Goal: Task Accomplishment & Management: Use online tool/utility

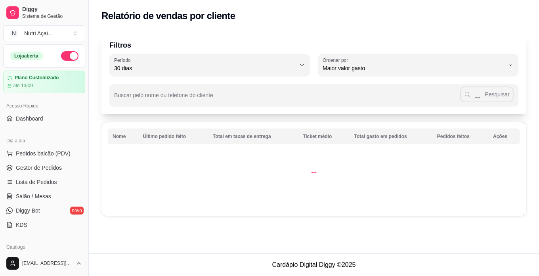
select select "30"
select select "HIGHEST_TOTAL_SPENT_WITH_ORDERS"
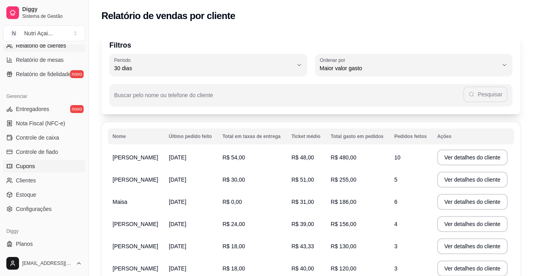
scroll to position [294, 0]
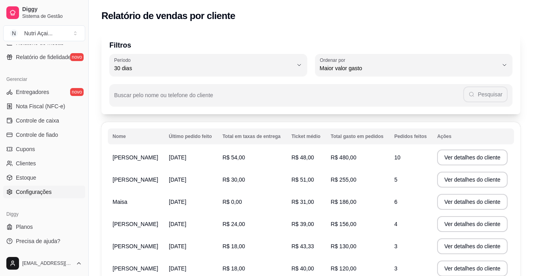
click at [61, 193] on link "Configurações" at bounding box center [44, 191] width 82 height 13
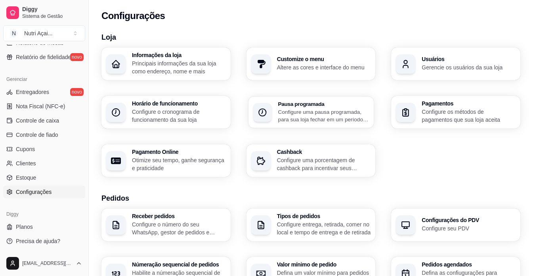
click at [309, 120] on p "Configure uma pausa programada, para sua loja fechar em um período específico" at bounding box center [323, 115] width 91 height 15
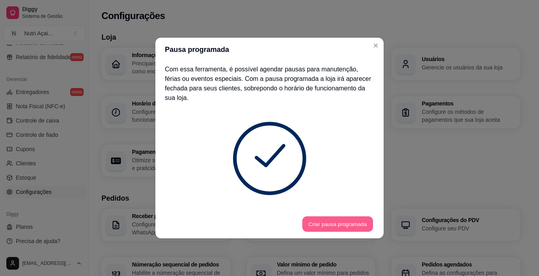
click at [367, 216] on button "Criar pausa programada" at bounding box center [337, 223] width 71 height 15
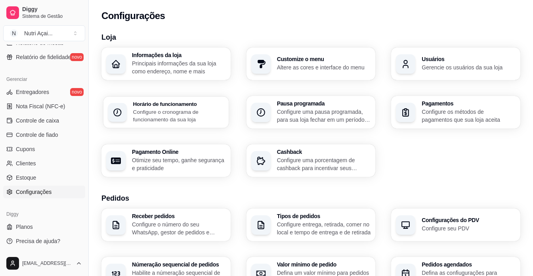
click at [189, 117] on p "Configure o cronograma de funcionamento da sua loja" at bounding box center [178, 115] width 91 height 15
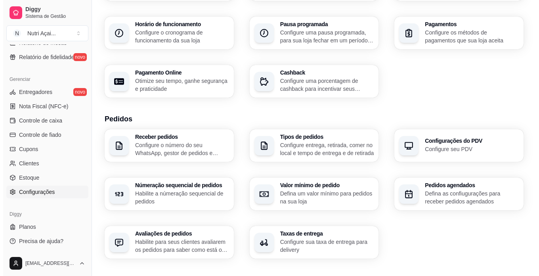
scroll to position [119, 0]
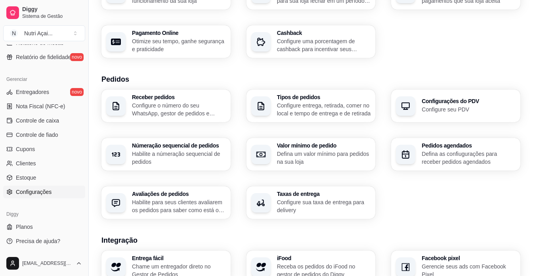
click at [298, 209] on p "Configure sua taxa de entrega para delivery" at bounding box center [324, 206] width 94 height 16
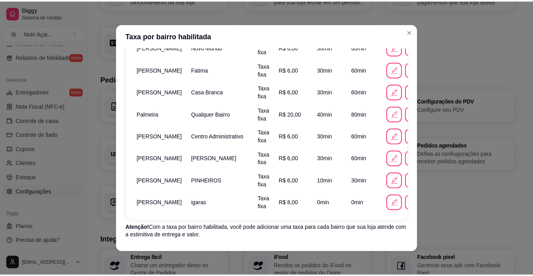
scroll to position [218, 0]
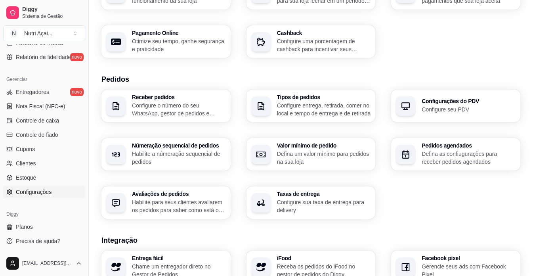
click at [164, 143] on h3 "Númeração sequencial de pedidos" at bounding box center [179, 146] width 94 height 6
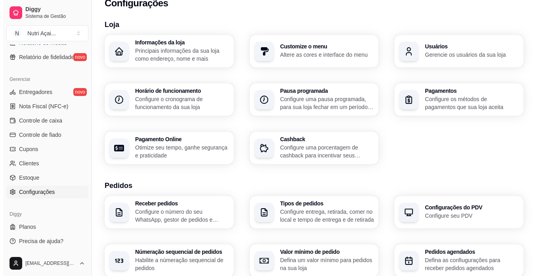
scroll to position [0, 0]
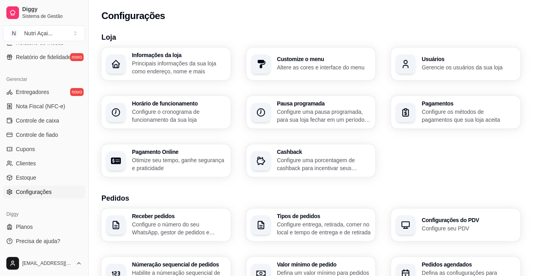
click at [175, 73] on p "Principais informações da sua loja como endereço, nome e mais" at bounding box center [179, 67] width 94 height 16
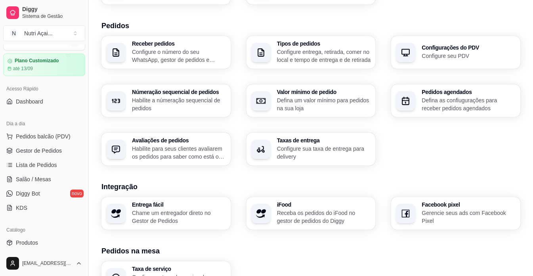
scroll to position [158, 0]
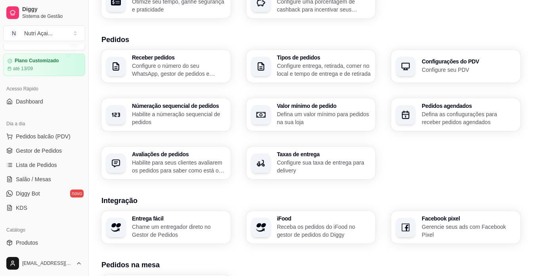
click at [328, 230] on p "Receba os pedidos do iFood no gestor de pedidos do Diggy" at bounding box center [324, 231] width 94 height 16
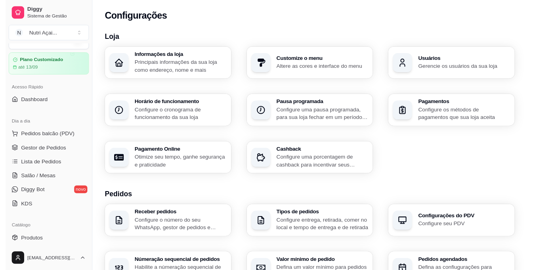
scroll to position [0, 0]
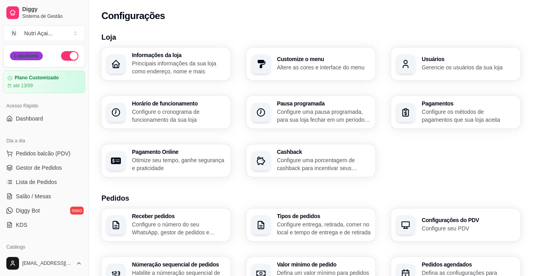
click at [39, 57] on div "Loja aberta" at bounding box center [26, 56] width 33 height 9
click at [47, 65] on div "Loja aberta" at bounding box center [44, 56] width 81 height 22
click at [40, 30] on div "Nutri Açai ..." at bounding box center [38, 33] width 29 height 8
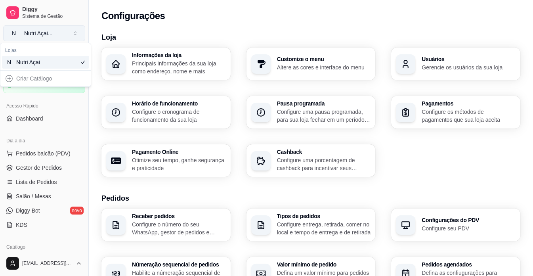
click at [40, 30] on div "Nutri Açai ..." at bounding box center [38, 33] width 29 height 8
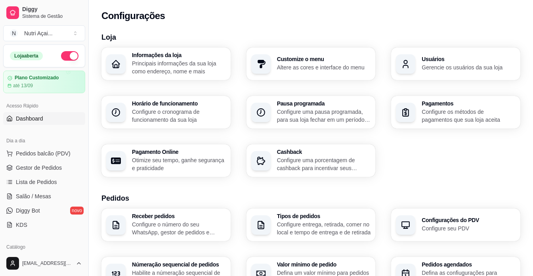
click at [54, 113] on link "Dashboard" at bounding box center [44, 118] width 82 height 13
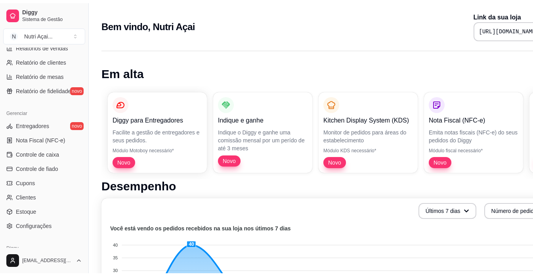
scroll to position [277, 0]
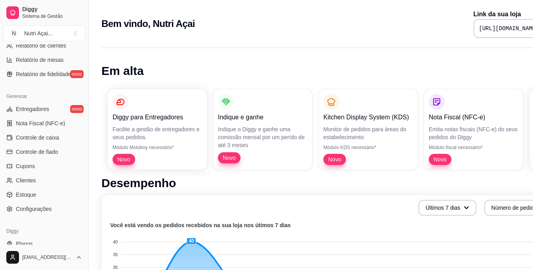
click at [53, 202] on ul "Entregadores novo Nota Fiscal (NFC-e) Controle de caixa Controle de fiado Cupon…" at bounding box center [44, 159] width 82 height 113
click at [56, 211] on link "Configurações" at bounding box center [44, 208] width 82 height 13
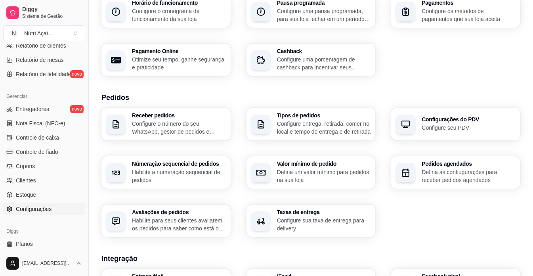
scroll to position [119, 0]
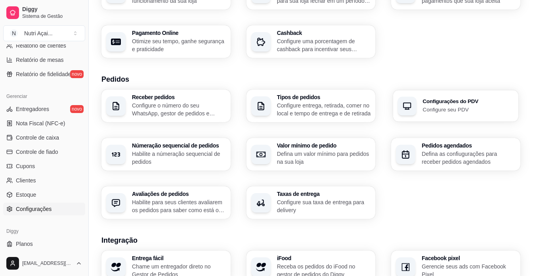
click at [462, 109] on p "Configure seu PDV" at bounding box center [468, 109] width 91 height 8
click at [295, 206] on p "Configure sua taxa de entrega para delivery" at bounding box center [323, 205] width 91 height 15
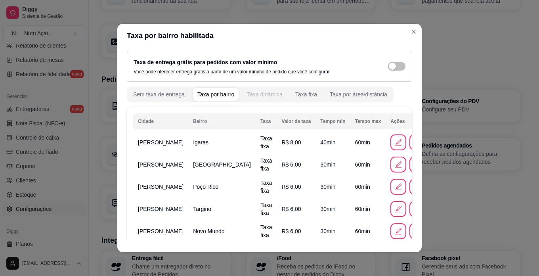
click at [258, 91] on div "Taxa dinâmica" at bounding box center [265, 94] width 36 height 8
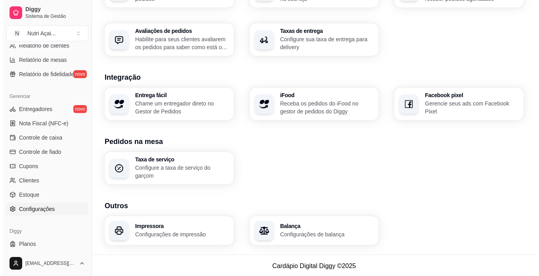
scroll to position [283, 0]
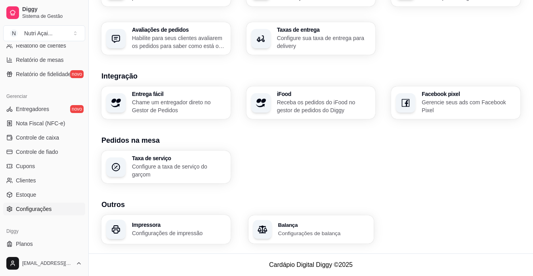
click at [269, 219] on div "Balança Configurações de balança" at bounding box center [310, 229] width 125 height 28
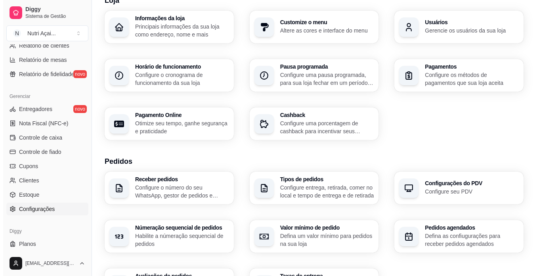
scroll to position [2, 0]
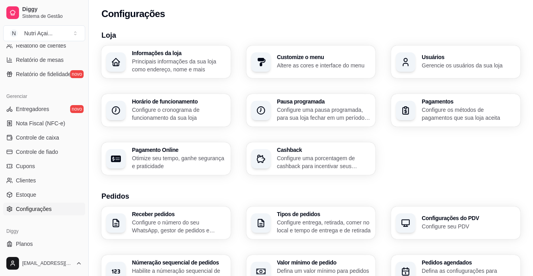
click at [197, 116] on p "Configure o cronograma de funcionamento da sua loja" at bounding box center [179, 114] width 94 height 16
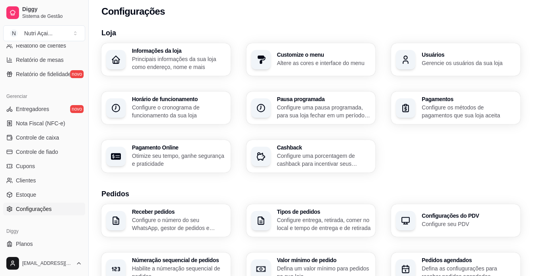
scroll to position [42, 0]
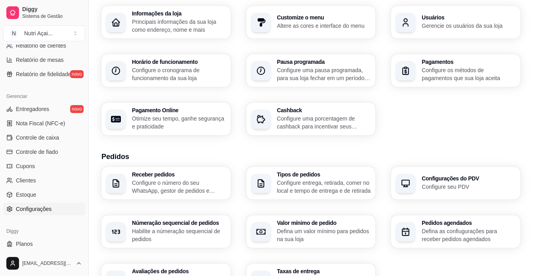
click at [317, 189] on p "Configure entrega, retirada, comer no local e tempo de entrega e de retirada" at bounding box center [324, 187] width 94 height 16
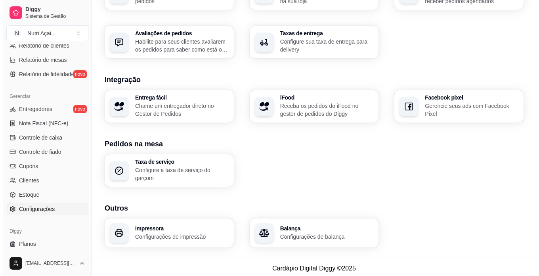
scroll to position [283, 0]
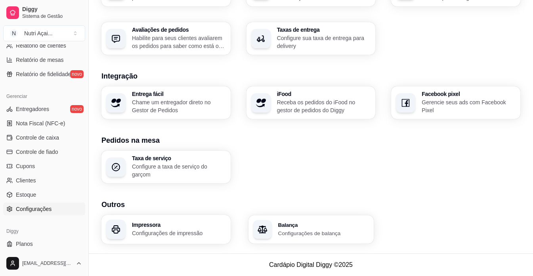
click at [275, 237] on div "Balança Configurações de balança" at bounding box center [310, 229] width 125 height 28
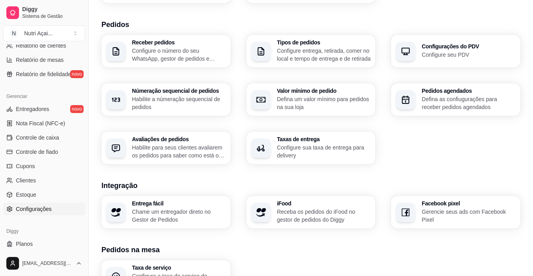
scroll to position [160, 0]
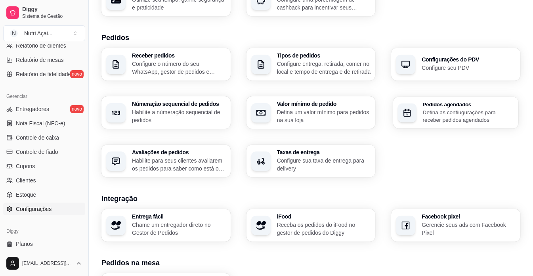
click at [446, 116] on p "Defina as confiugurações para receber pedidos agendados" at bounding box center [468, 115] width 91 height 15
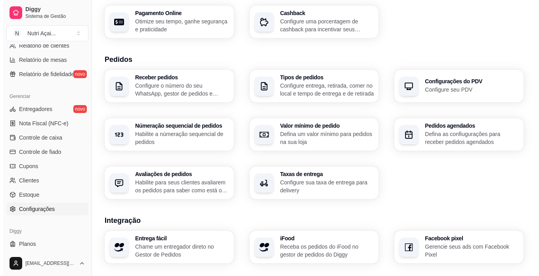
scroll to position [121, 0]
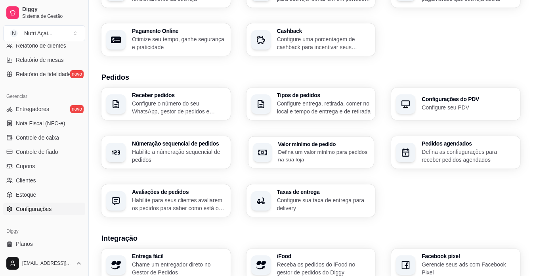
click at [325, 157] on p "Defina um valor mínimo para pedidos na sua loja" at bounding box center [323, 155] width 91 height 15
click at [318, 106] on p "Configure entrega, retirada, comer no local e tempo de entrega e de retirada" at bounding box center [323, 106] width 91 height 15
click at [154, 102] on p "Configure o número do seu WhatsApp, gestor de pedidos e outros" at bounding box center [178, 106] width 91 height 15
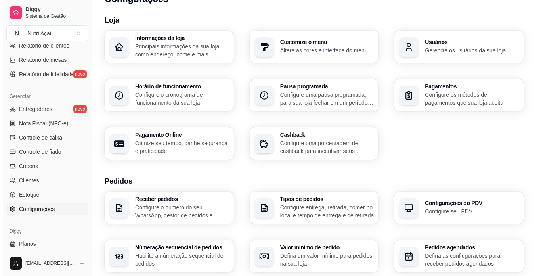
scroll to position [0, 0]
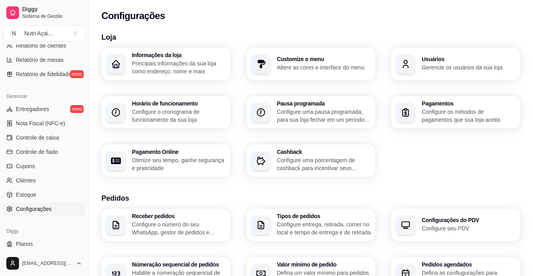
click at [286, 57] on h3 "Customize o menu" at bounding box center [324, 59] width 94 height 6
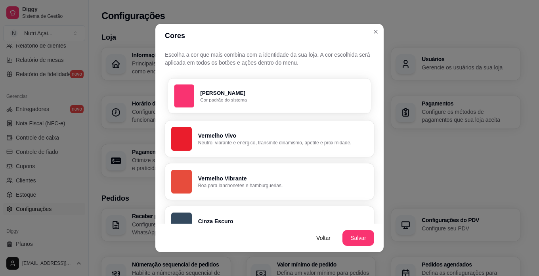
click at [260, 108] on button "Rosa Diggy Cor padrão do sistema" at bounding box center [269, 95] width 203 height 35
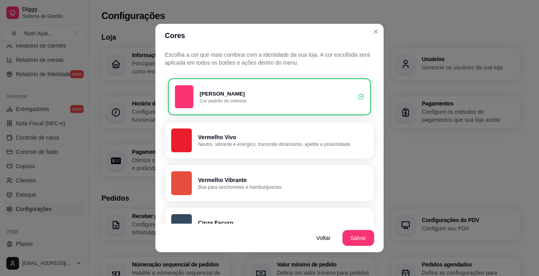
click at [260, 108] on button "Rosa Diggy Cor padrão do sistema" at bounding box center [269, 96] width 203 height 37
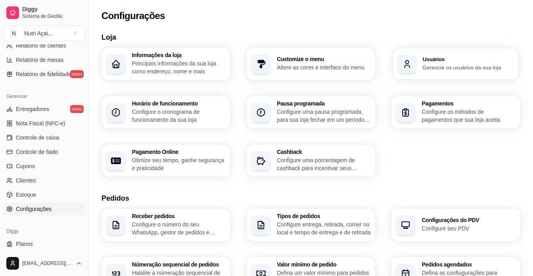
click at [454, 69] on p "Gerencie os usuários da sua loja" at bounding box center [468, 67] width 91 height 8
click at [430, 78] on div "Usuários Gerencie os usuários da sua loja" at bounding box center [455, 64] width 125 height 32
click at [417, 115] on div "Pagamentos Configure os métodos de pagamentos que sua loja aceita" at bounding box center [455, 112] width 125 height 32
click at [353, 118] on p "Configure uma pausa programada, para sua loja fechar em um período específico" at bounding box center [323, 115] width 91 height 15
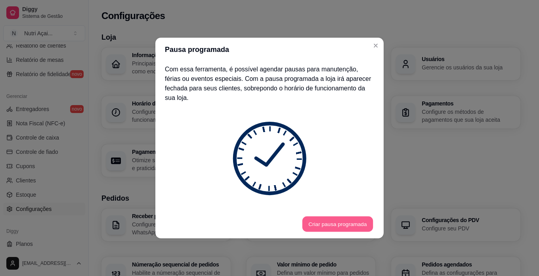
click at [370, 216] on button "Criar pausa programada" at bounding box center [337, 223] width 71 height 15
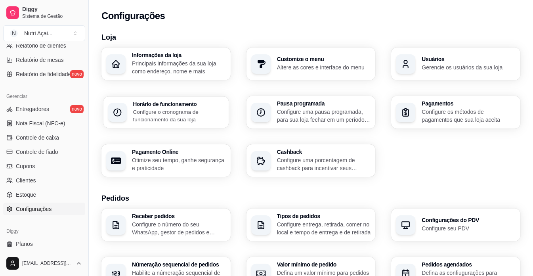
click at [179, 117] on p "Configure o cronograma de funcionamento da sua loja" at bounding box center [178, 115] width 91 height 15
click at [195, 157] on p "Otimize seu tempo, ganhe segurança e praticidade" at bounding box center [179, 164] width 94 height 16
select select "4.98"
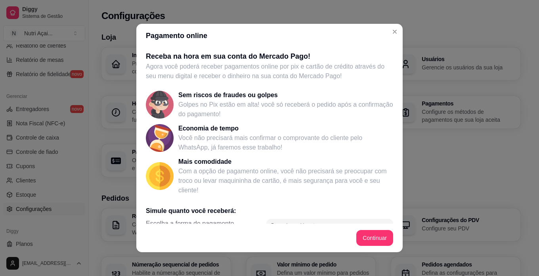
click at [388, 146] on div "Receba na hora em sua conta do Mercado Pago! Agora você poderá receber pagament…" at bounding box center [269, 136] width 266 height 176
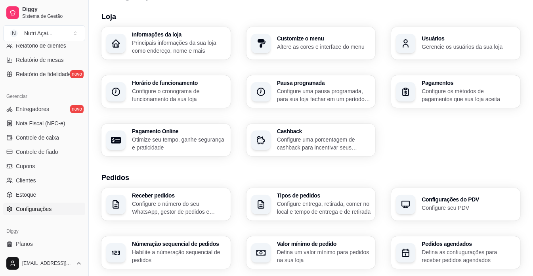
scroll to position [40, 0]
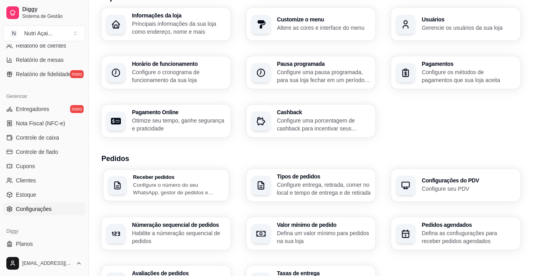
click at [193, 187] on p "Configure o número do seu WhatsApp, gestor de pedidos e outros" at bounding box center [178, 188] width 91 height 15
click at [327, 191] on p "Configure entrega, retirada, comer no local e tempo de entrega e de retirada" at bounding box center [323, 188] width 91 height 15
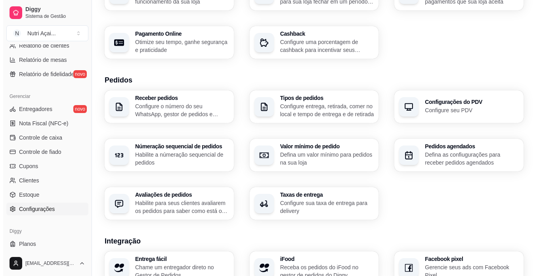
scroll to position [119, 0]
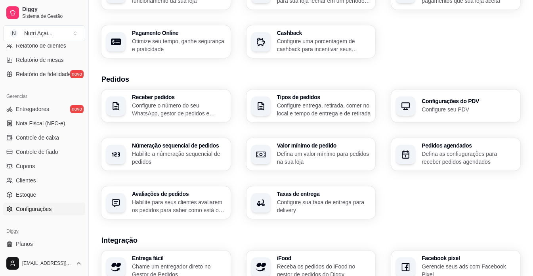
click at [298, 192] on h3 "Taxas de entrega" at bounding box center [324, 194] width 94 height 6
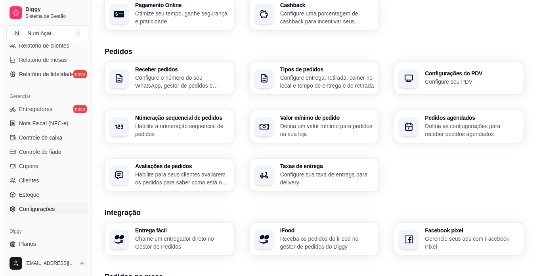
scroll to position [198, 0]
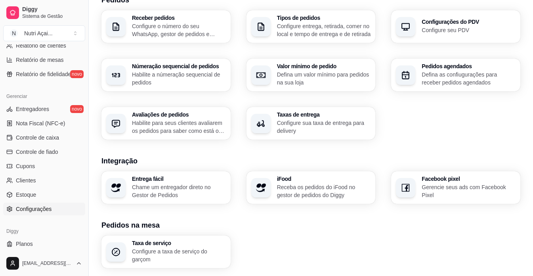
click at [195, 191] on p "Chame um entregador direto no Gestor de Pedidos" at bounding box center [179, 191] width 94 height 16
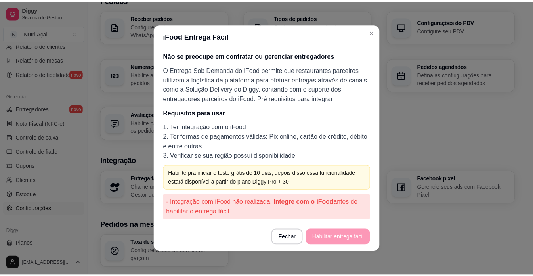
scroll to position [1, 0]
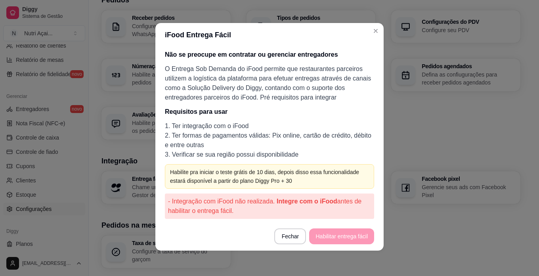
click at [163, 193] on div "Não se preocupe em contratar ou gerenciar entregadores O Entrega Sob Demanda do…" at bounding box center [269, 134] width 228 height 175
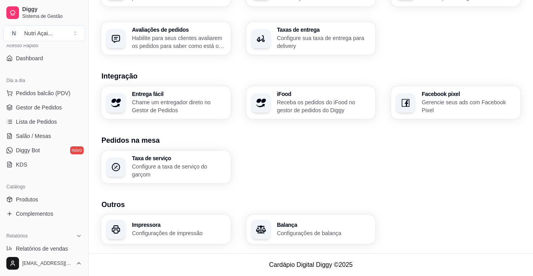
scroll to position [40, 0]
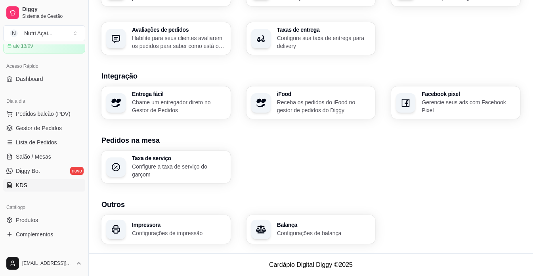
click at [40, 186] on link "KDS" at bounding box center [44, 185] width 82 height 13
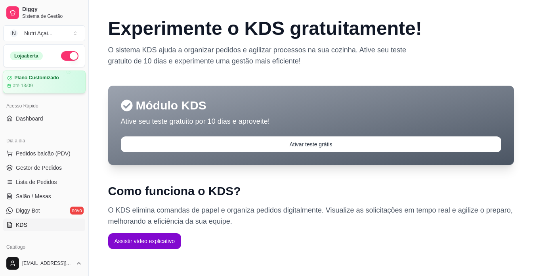
click at [35, 86] on div "até 13/09" at bounding box center [44, 85] width 74 height 6
click at [44, 167] on span "Gestor de Pedidos" at bounding box center [39, 168] width 46 height 8
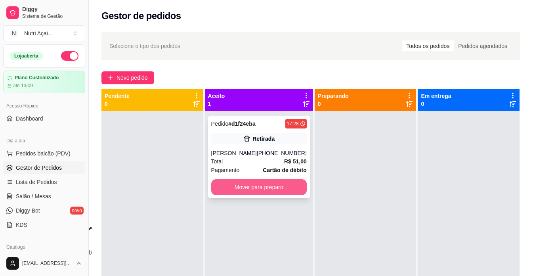
click at [283, 191] on button "Mover para preparo" at bounding box center [258, 187] width 95 height 16
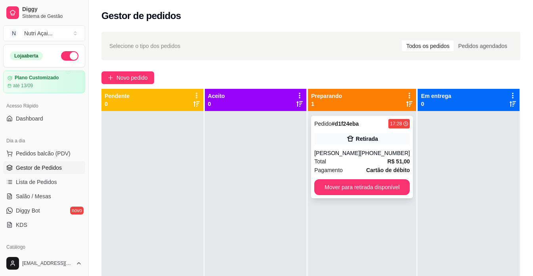
click at [355, 187] on div "Pedido # d1f24eba 17:28 Retirada [PERSON_NAME] [PHONE_NUMBER] Total R$ 51,00 Pa…" at bounding box center [362, 157] width 102 height 82
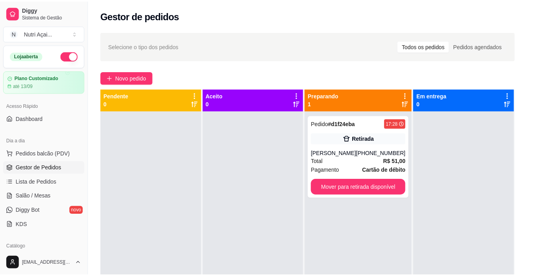
scroll to position [147, 0]
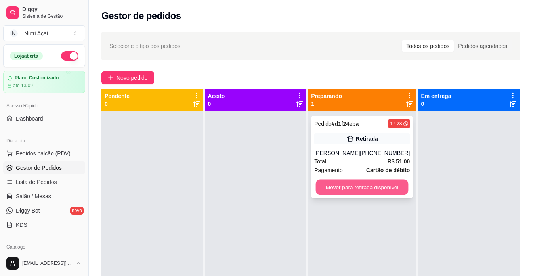
click at [392, 194] on button "Mover para retirada disponível" at bounding box center [362, 186] width 93 height 15
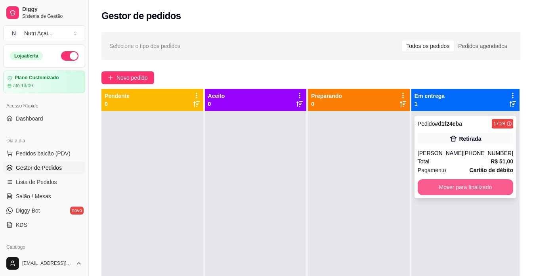
click at [426, 195] on button "Mover para finalizado" at bounding box center [465, 187] width 95 height 16
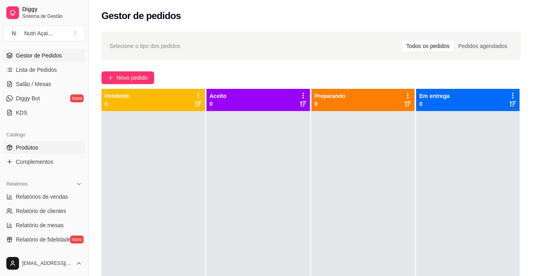
scroll to position [119, 0]
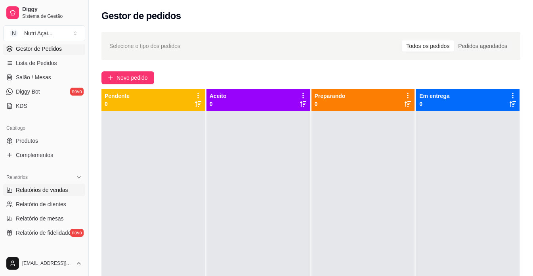
click at [42, 188] on span "Relatórios de vendas" at bounding box center [42, 190] width 52 height 8
select select "ALL"
select select "0"
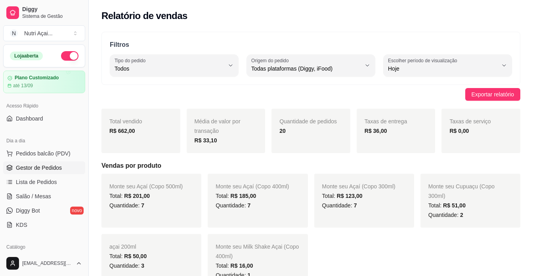
click at [40, 167] on span "Gestor de Pedidos" at bounding box center [39, 168] width 46 height 8
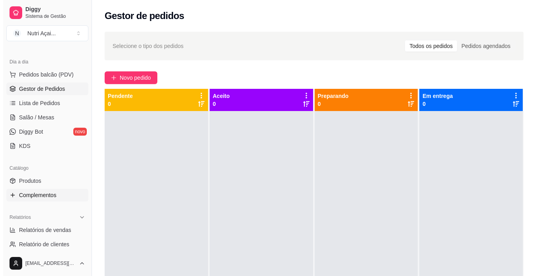
scroll to position [79, 0]
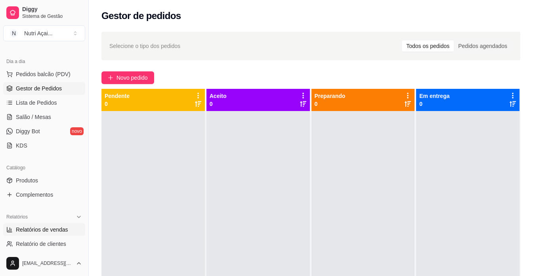
click at [42, 227] on span "Relatórios de vendas" at bounding box center [42, 229] width 52 height 8
select select "ALL"
select select "0"
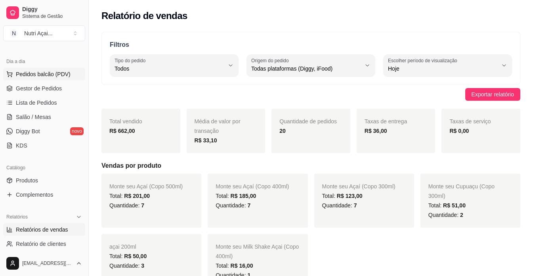
click at [42, 75] on span "Pedidos balcão (PDV)" at bounding box center [43, 74] width 55 height 8
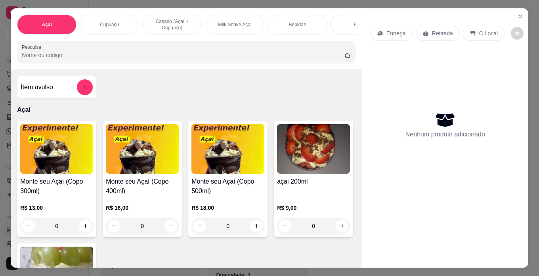
click at [228, 164] on img at bounding box center [227, 149] width 73 height 50
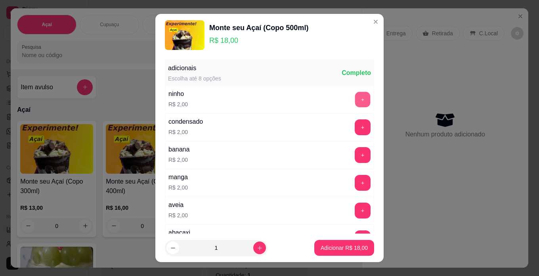
click at [355, 101] on button "+" at bounding box center [362, 99] width 15 height 15
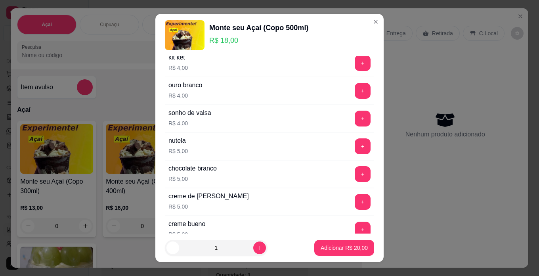
scroll to position [515, 0]
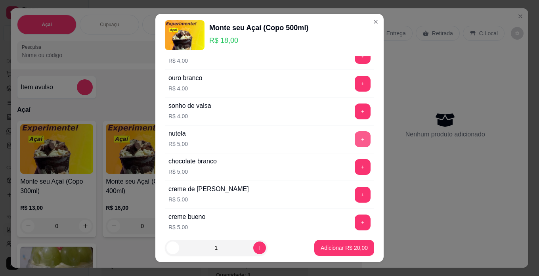
click at [355, 144] on button "+" at bounding box center [363, 139] width 16 height 16
click at [346, 251] on p "Adicionar R$ 25,00" at bounding box center [344, 248] width 46 height 8
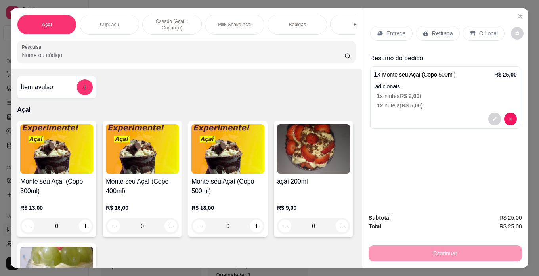
click at [214, 172] on img at bounding box center [227, 149] width 73 height 50
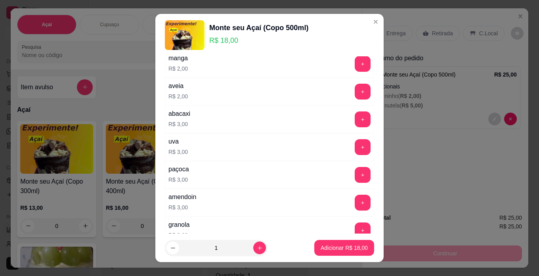
scroll to position [158, 0]
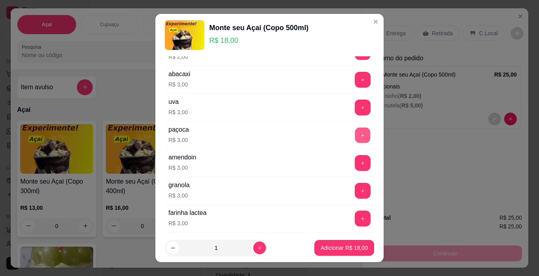
click at [355, 134] on button "+" at bounding box center [362, 134] width 15 height 15
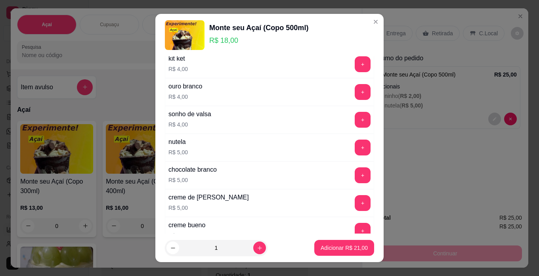
scroll to position [506, 0]
click at [355, 152] on button "+" at bounding box center [363, 148] width 16 height 16
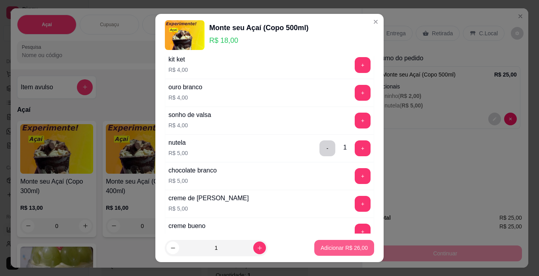
click at [334, 249] on p "Adicionar R$ 26,00" at bounding box center [344, 248] width 47 height 8
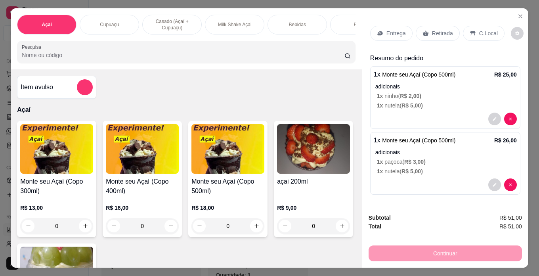
click at [213, 174] on img at bounding box center [227, 149] width 73 height 50
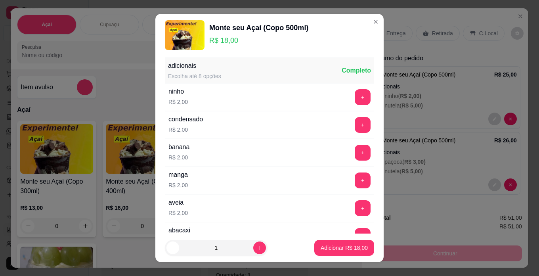
scroll to position [0, 0]
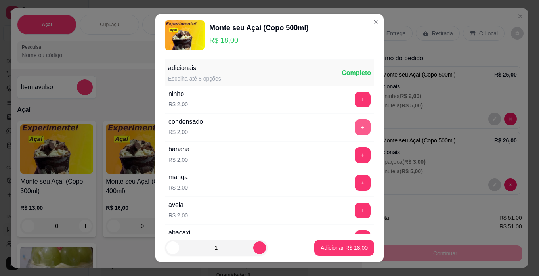
click at [355, 129] on button "+" at bounding box center [363, 127] width 16 height 16
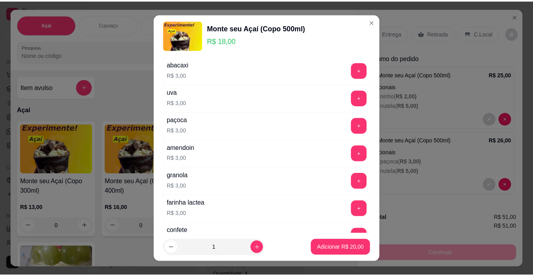
scroll to position [149, 0]
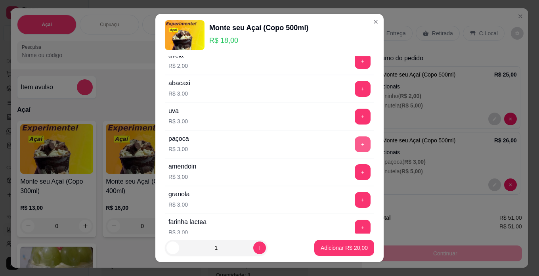
click at [355, 145] on button "+" at bounding box center [363, 144] width 16 height 16
click at [349, 248] on p "Adicionar R$ 23,00" at bounding box center [344, 248] width 47 height 8
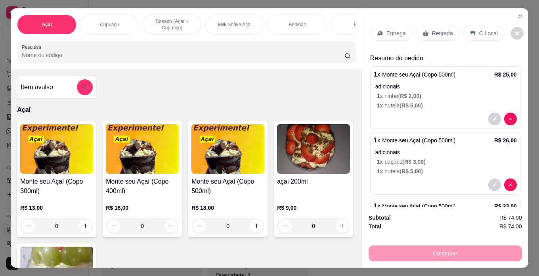
click at [479, 32] on p "C.Local" at bounding box center [488, 33] width 19 height 8
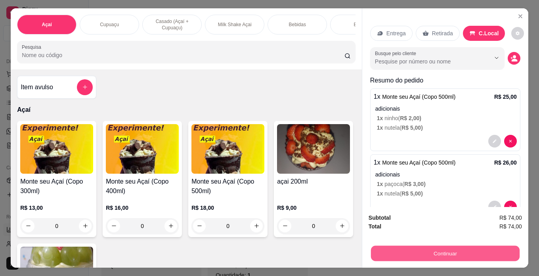
click at [447, 254] on button "Continuar" at bounding box center [445, 253] width 149 height 15
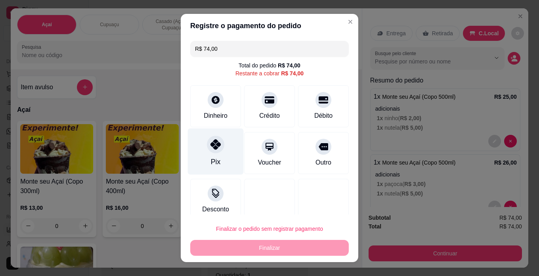
click at [212, 148] on icon at bounding box center [215, 144] width 10 height 10
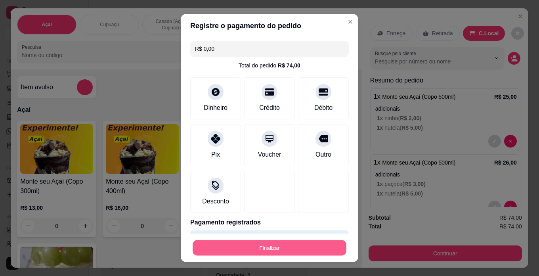
click at [266, 248] on button "Finalizar" at bounding box center [270, 247] width 154 height 15
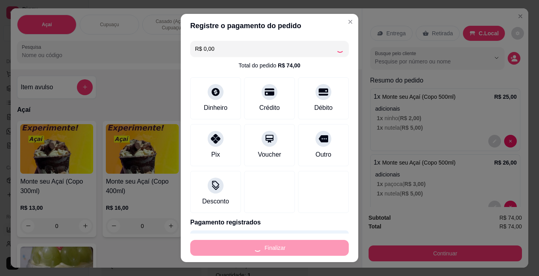
type input "-R$ 74,00"
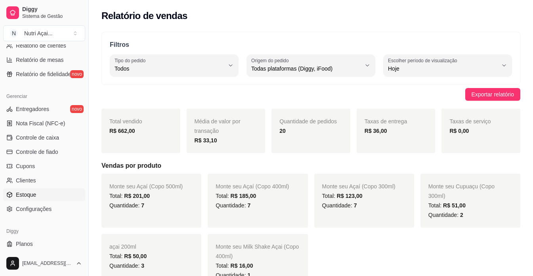
scroll to position [294, 0]
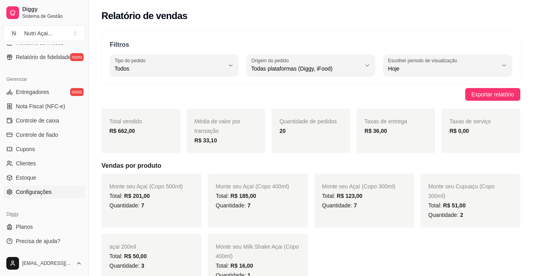
click at [35, 193] on span "Configurações" at bounding box center [34, 192] width 36 height 8
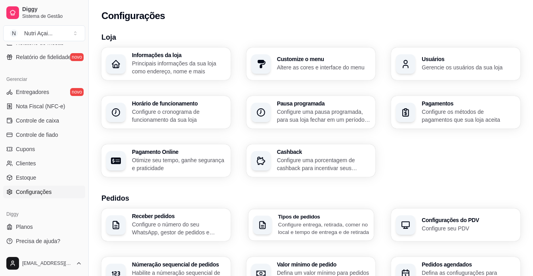
click at [323, 230] on p "Configure entrega, retirada, comer no local e tempo de entrega e de retirada" at bounding box center [323, 227] width 91 height 15
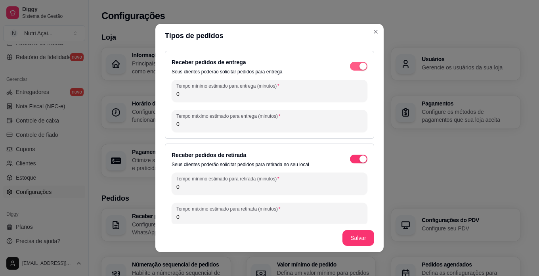
click at [350, 68] on span "button" at bounding box center [358, 66] width 17 height 9
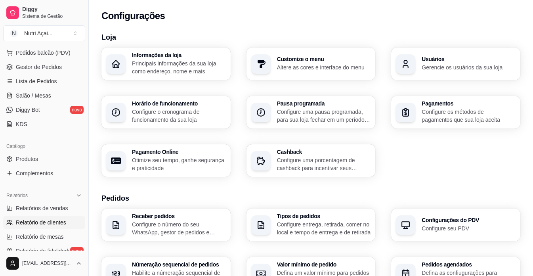
scroll to position [96, 0]
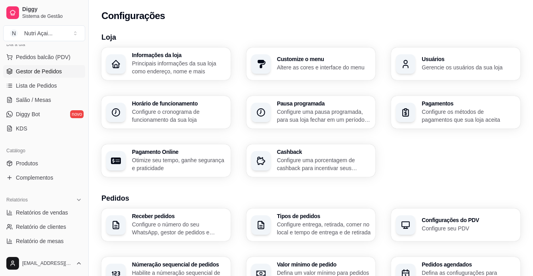
click at [48, 68] on span "Gestor de Pedidos" at bounding box center [39, 71] width 46 height 8
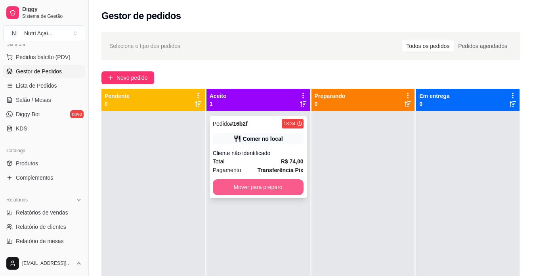
click at [283, 188] on button "Mover para preparo" at bounding box center [258, 187] width 91 height 16
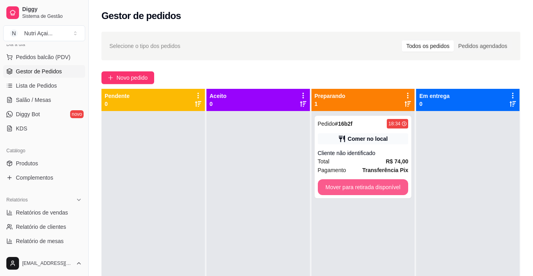
click at [361, 182] on button "Mover para retirada disponível" at bounding box center [363, 187] width 91 height 16
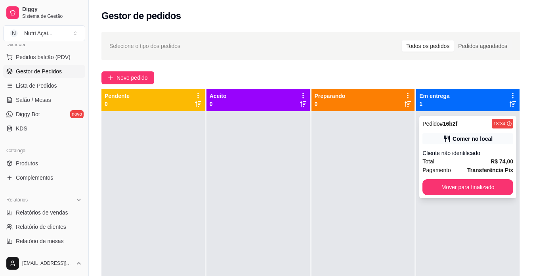
click at [452, 195] on div "Pedido # 16b2f 18:34 Comer no local Cliente não identificado Total R$ 74,00 Pag…" at bounding box center [467, 157] width 97 height 82
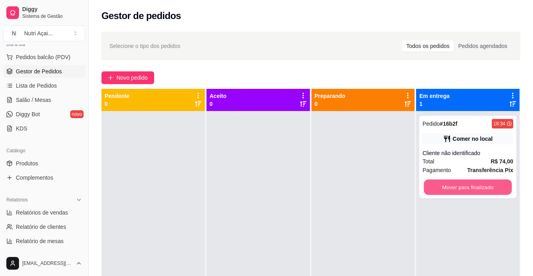
click at [452, 184] on button "Mover para finalizado" at bounding box center [468, 186] width 88 height 15
